Goal: Book appointment/travel/reservation

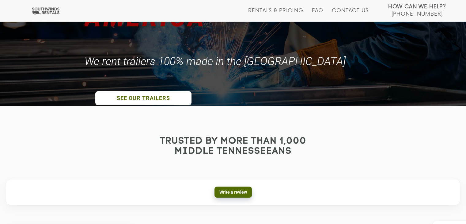
scroll to position [123, 0]
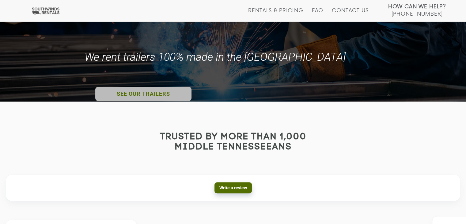
click at [153, 92] on link "SEE OUR TRAILERS" at bounding box center [143, 94] width 96 height 14
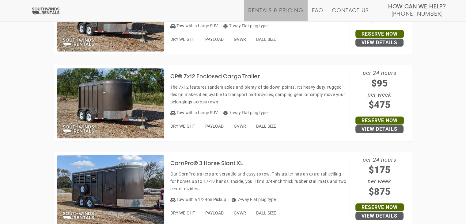
scroll to position [1716, 0]
click at [186, 77] on h3 "CP® 7x12 Enclosed Cargo Trailer" at bounding box center [219, 77] width 99 height 6
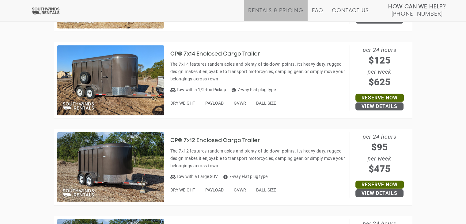
scroll to position [1562, 0]
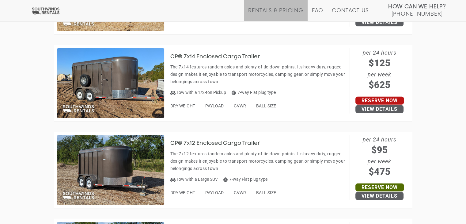
click at [386, 101] on link "Reserve Now" at bounding box center [379, 101] width 48 height 8
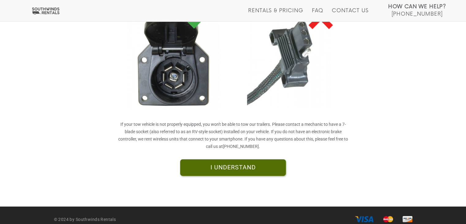
scroll to position [168, 0]
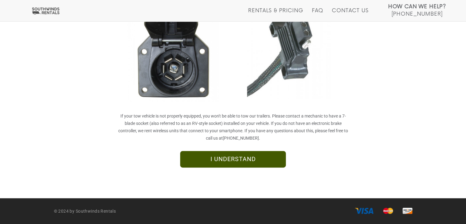
click at [234, 160] on link "I UNDERSTAND" at bounding box center [233, 159] width 106 height 17
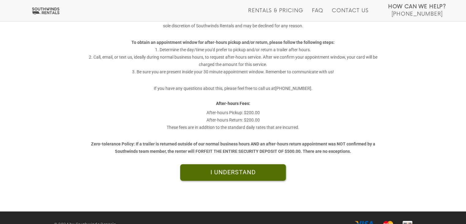
scroll to position [173, 0]
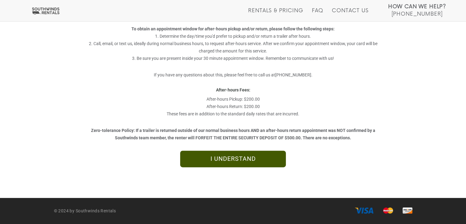
click at [223, 163] on link "I UNDERSTAND" at bounding box center [233, 158] width 106 height 17
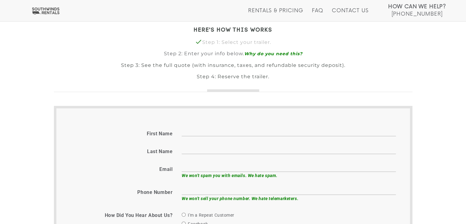
scroll to position [184, 0]
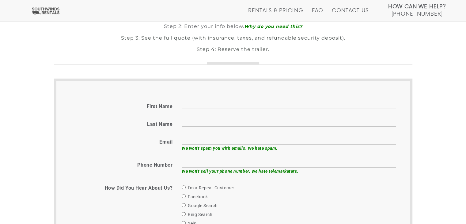
click at [194, 107] on input "First name" at bounding box center [289, 103] width 214 height 9
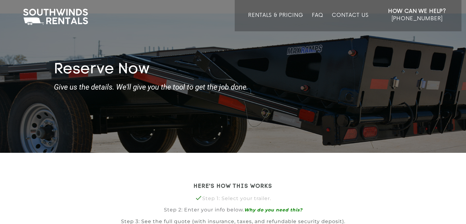
scroll to position [0, 0]
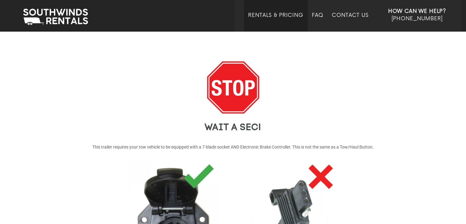
click at [286, 17] on link "Rentals & Pricing" at bounding box center [275, 21] width 55 height 19
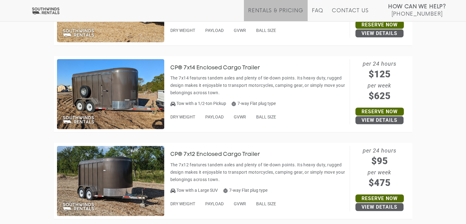
scroll to position [1562, 0]
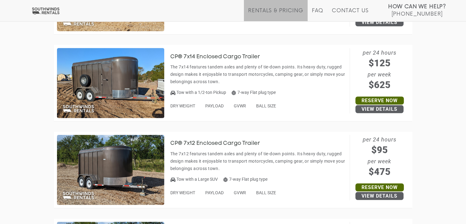
click at [41, 53] on div "JUST A FEW THINGS TO KEEP IN MIND Our trailers are rented by reservation only, …" at bounding box center [233, 53] width 466 height 2924
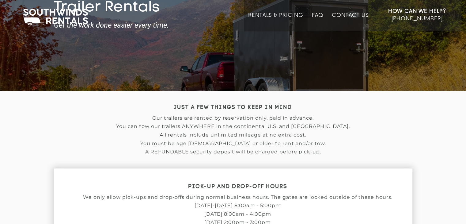
scroll to position [0, 0]
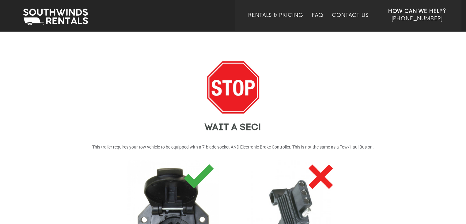
click at [312, 93] on div "WAIT A SEC! This trailer requires your tow vehicle to be equipped with a 7-blad…" at bounding box center [233, 198] width 368 height 274
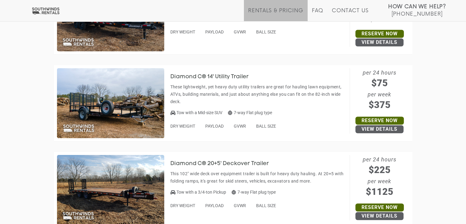
scroll to position [398, 0]
